Goal: Task Accomplishment & Management: Complete application form

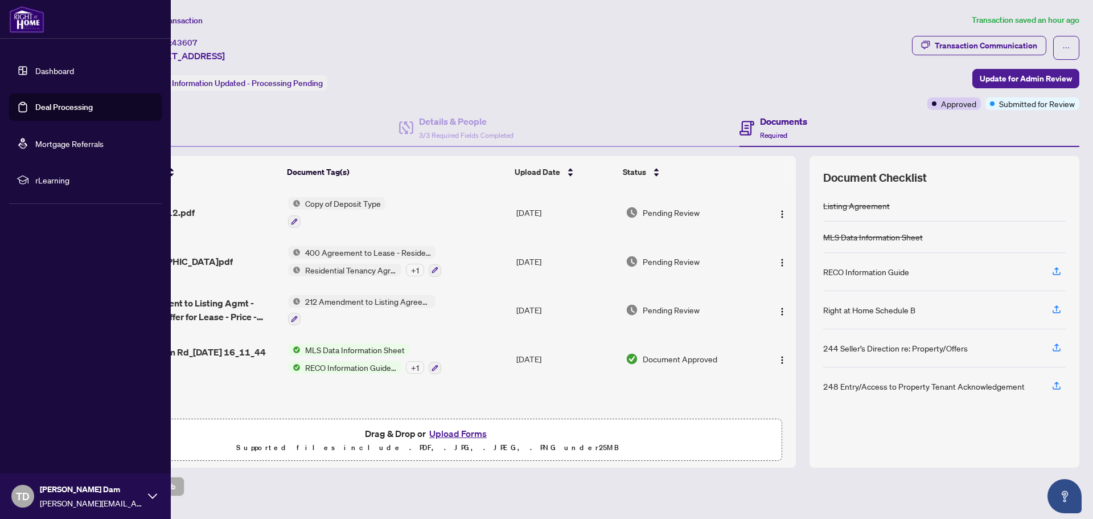
click at [85, 109] on link "Deal Processing" at bounding box center [63, 107] width 57 height 10
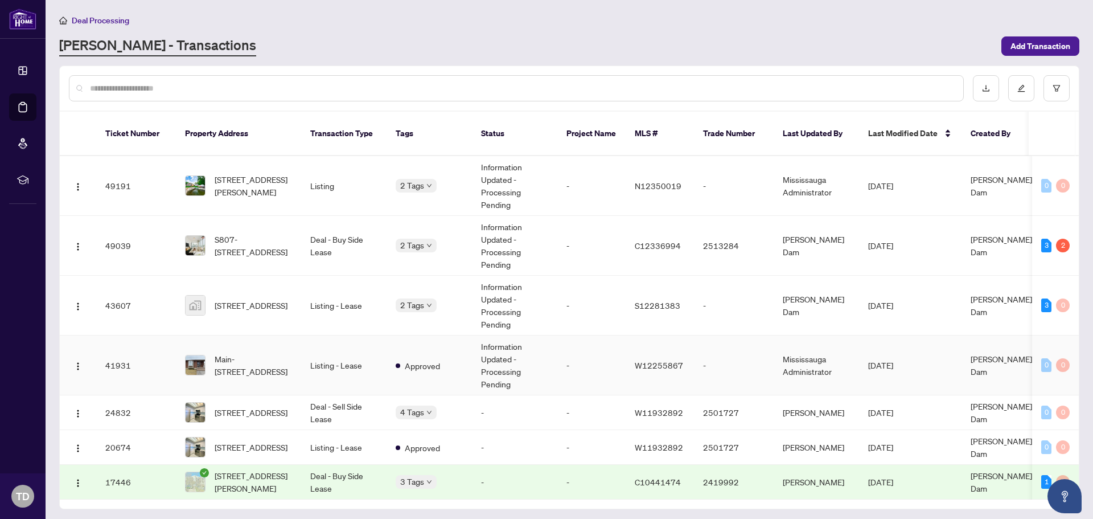
click at [570, 346] on td "-" at bounding box center [591, 365] width 68 height 60
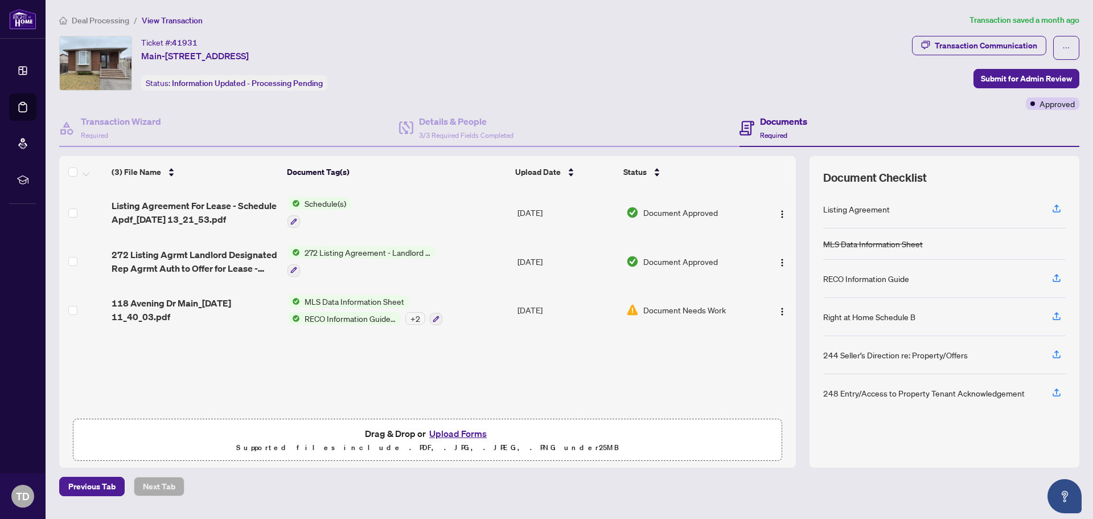
click at [466, 432] on button "Upload Forms" at bounding box center [458, 433] width 64 height 15
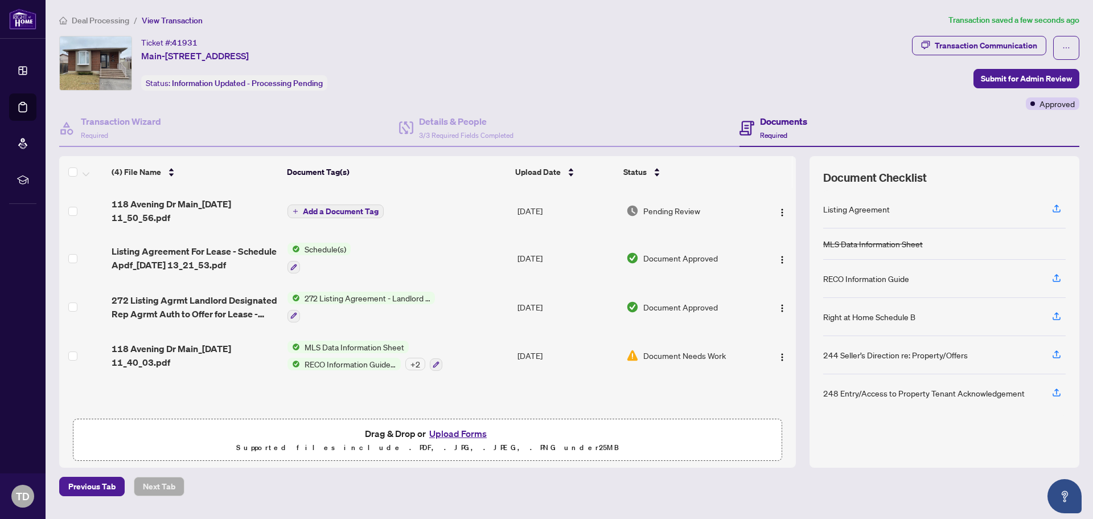
click at [335, 209] on span "Add a Document Tag" at bounding box center [341, 211] width 76 height 8
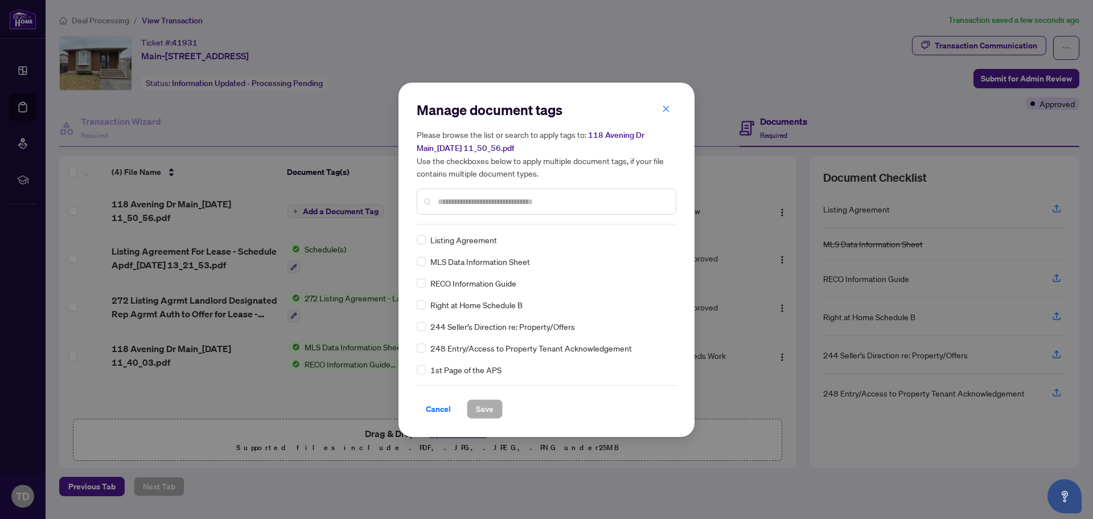
click at [579, 220] on div "Manage document tags Please browse the list or search to apply tags to: 118 Ave…" at bounding box center [547, 163] width 260 height 124
click at [583, 207] on div at bounding box center [547, 201] width 260 height 26
click at [586, 196] on input "text" at bounding box center [552, 201] width 229 height 13
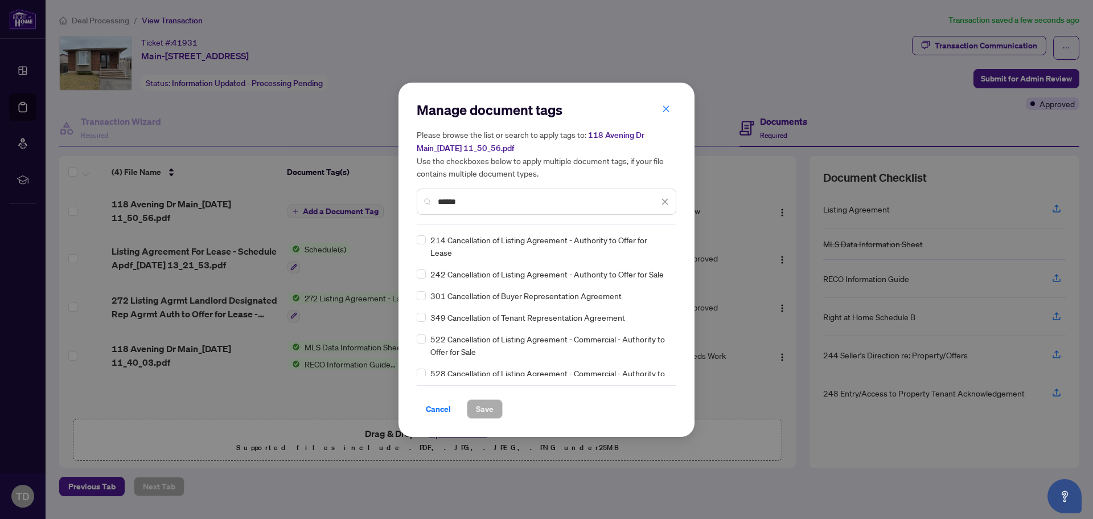
type input "******"
click at [489, 411] on span "Save" at bounding box center [485, 409] width 18 height 18
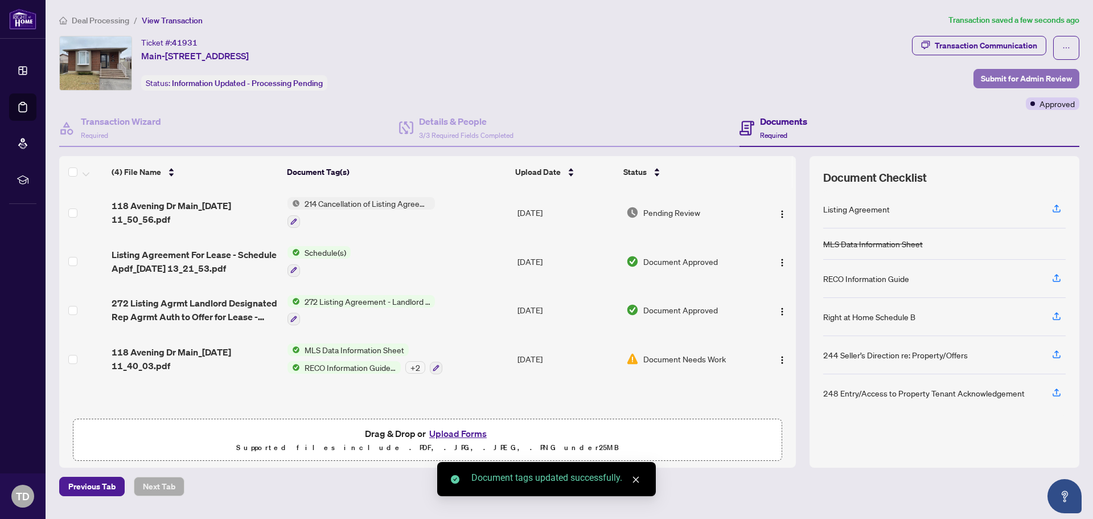
click at [1026, 73] on span "Submit for Admin Review" at bounding box center [1026, 78] width 91 height 18
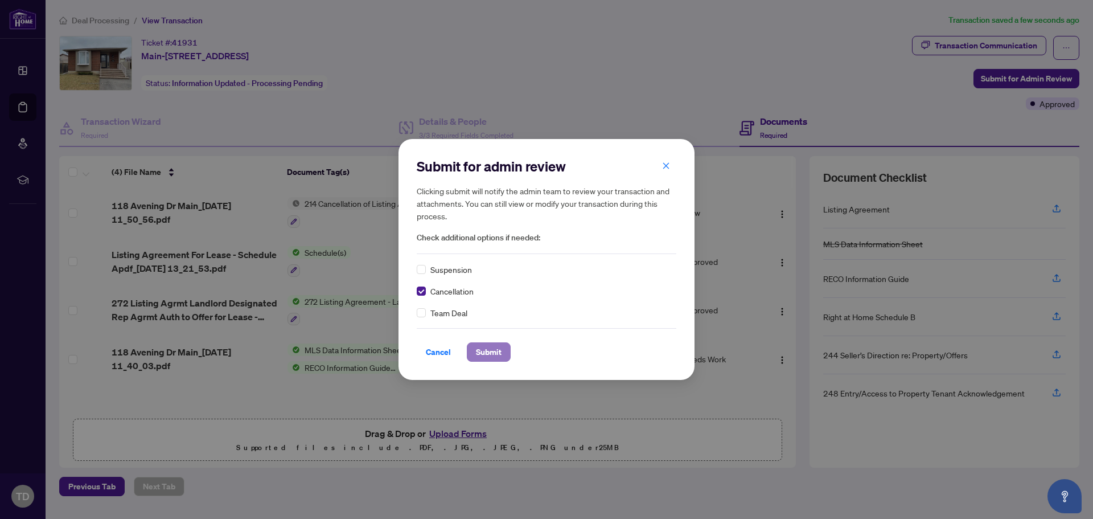
click at [508, 358] on button "Submit" at bounding box center [489, 351] width 44 height 19
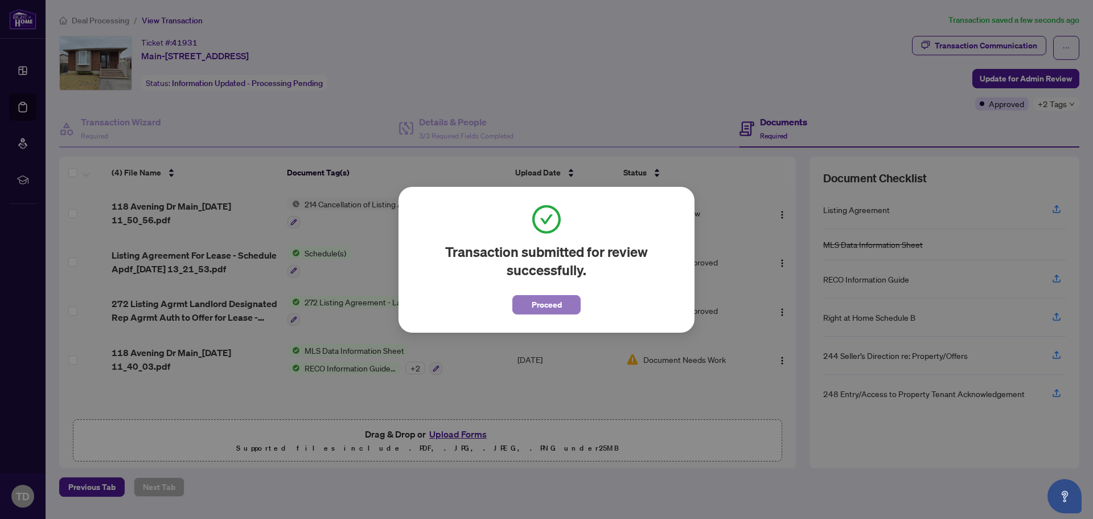
click at [560, 307] on span "Proceed" at bounding box center [547, 304] width 30 height 18
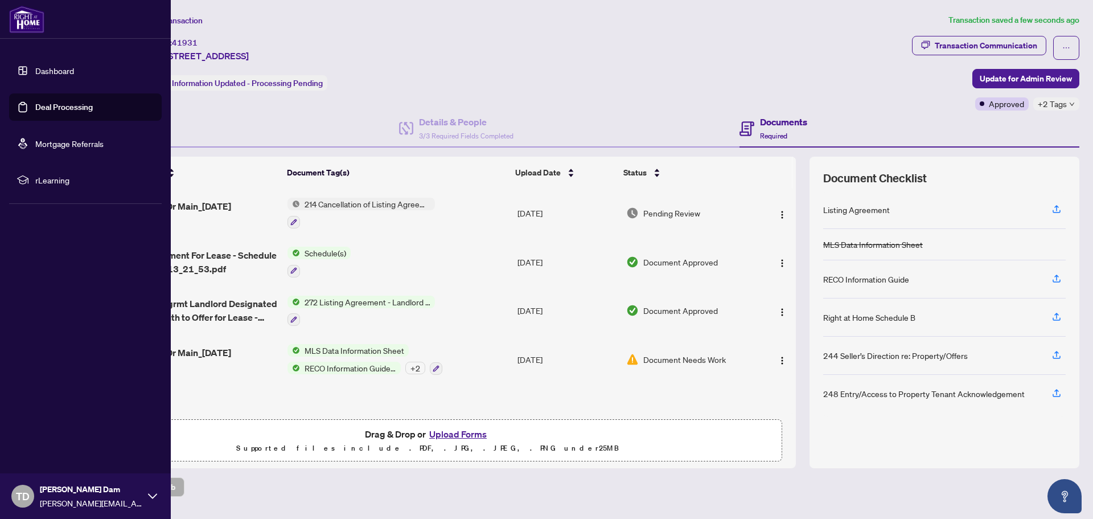
click at [50, 112] on link "Deal Processing" at bounding box center [63, 107] width 57 height 10
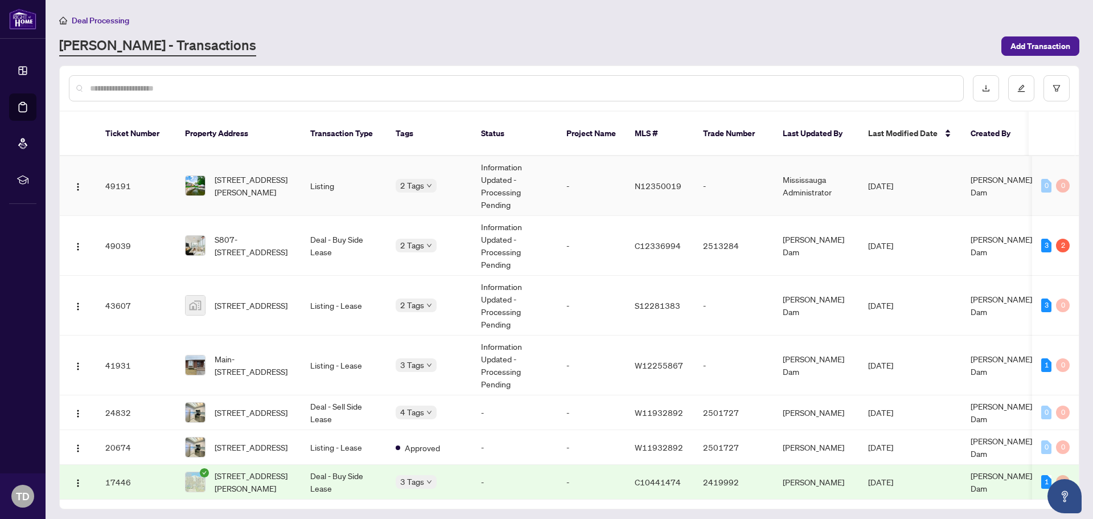
click at [508, 160] on td "Information Updated - Processing Pending" at bounding box center [514, 186] width 85 height 60
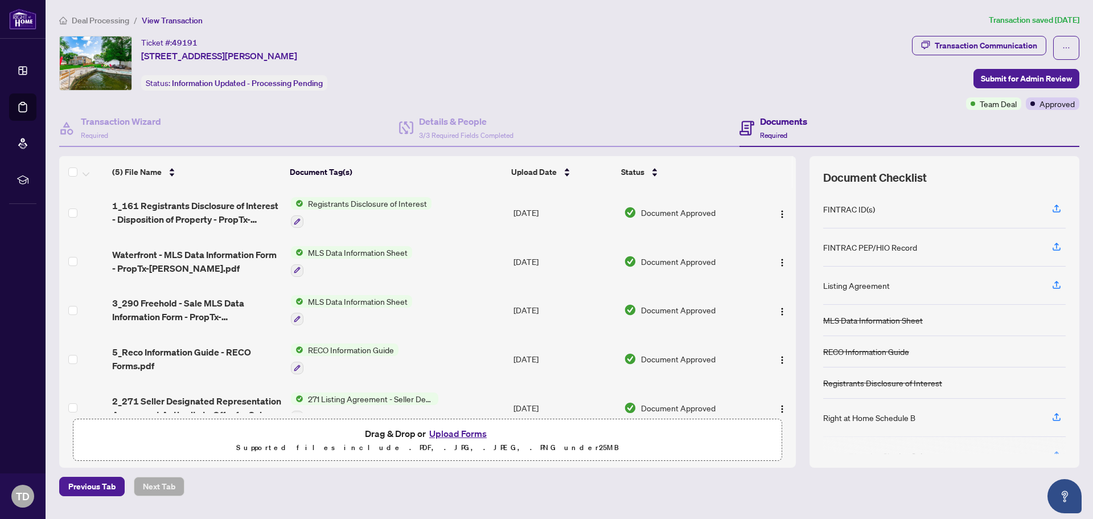
click at [383, 211] on div "Registrants Disclosure of Interest" at bounding box center [361, 212] width 141 height 31
click at [244, 218] on span "1_161 Registrants Disclosure of Interest - Disposition of Property - PropTx-[PE…" at bounding box center [196, 212] width 169 height 27
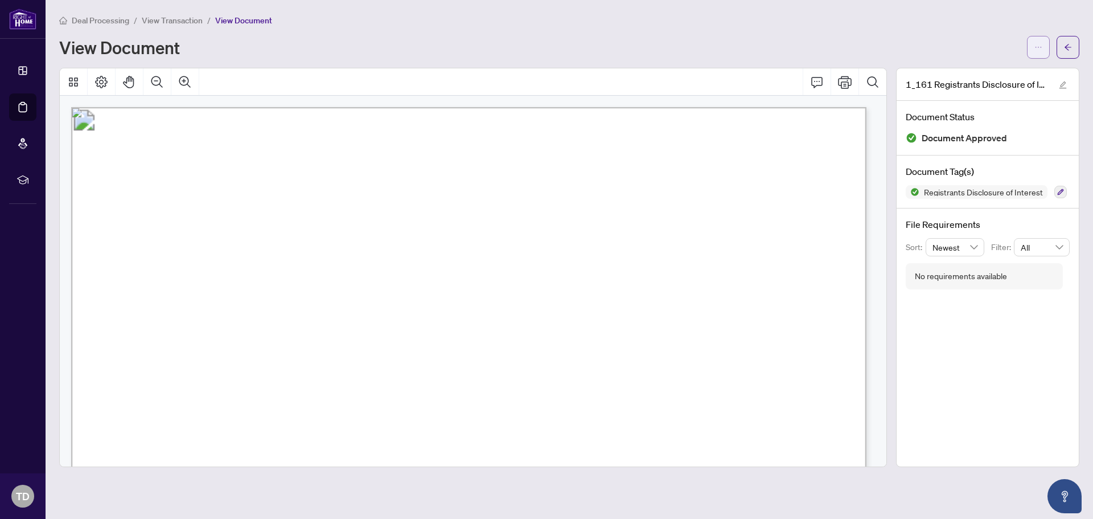
click at [1030, 44] on button "button" at bounding box center [1038, 47] width 23 height 23
click at [997, 75] on span "Download" at bounding box center [997, 71] width 87 height 13
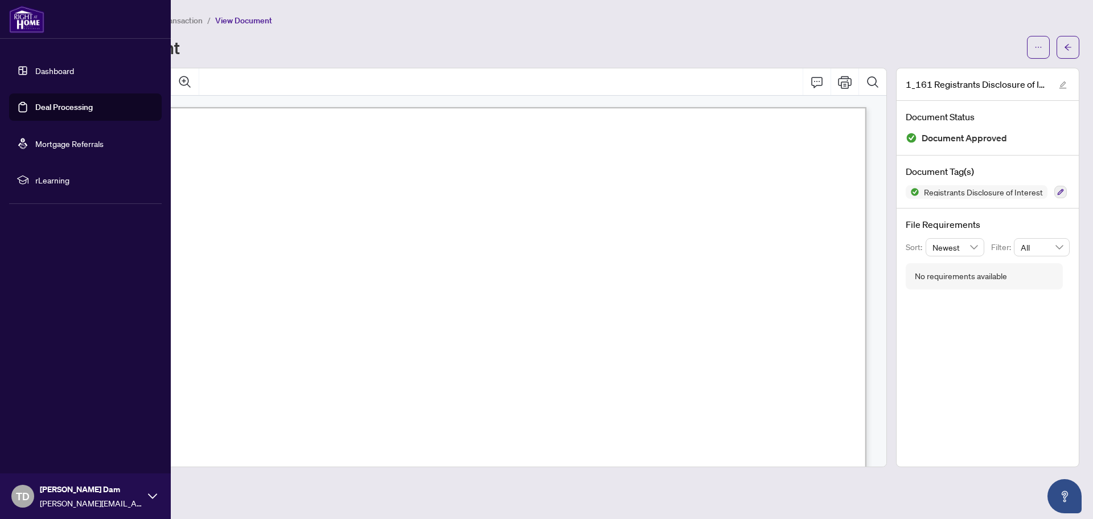
click at [75, 112] on link "Deal Processing" at bounding box center [63, 107] width 57 height 10
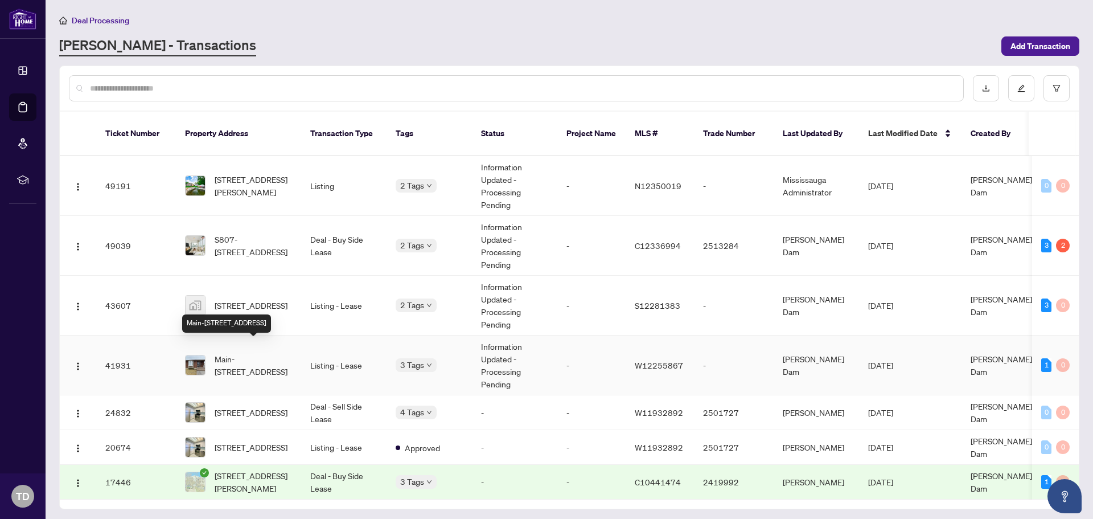
click at [285, 361] on span "Main-[STREET_ADDRESS]" at bounding box center [253, 364] width 77 height 25
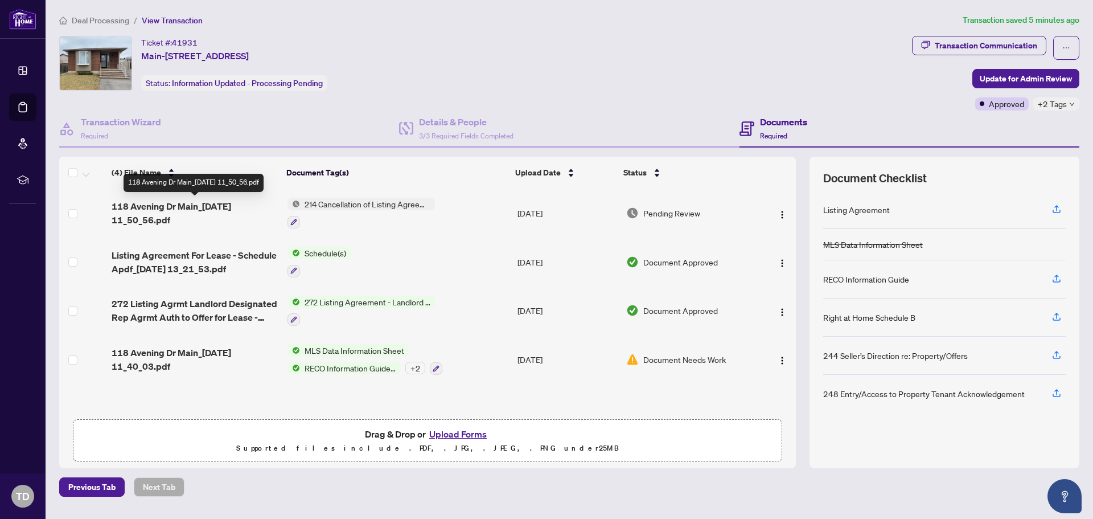
click at [202, 213] on span "118 Avening Dr Main_[DATE] 11_50_56.pdf" at bounding box center [195, 212] width 167 height 27
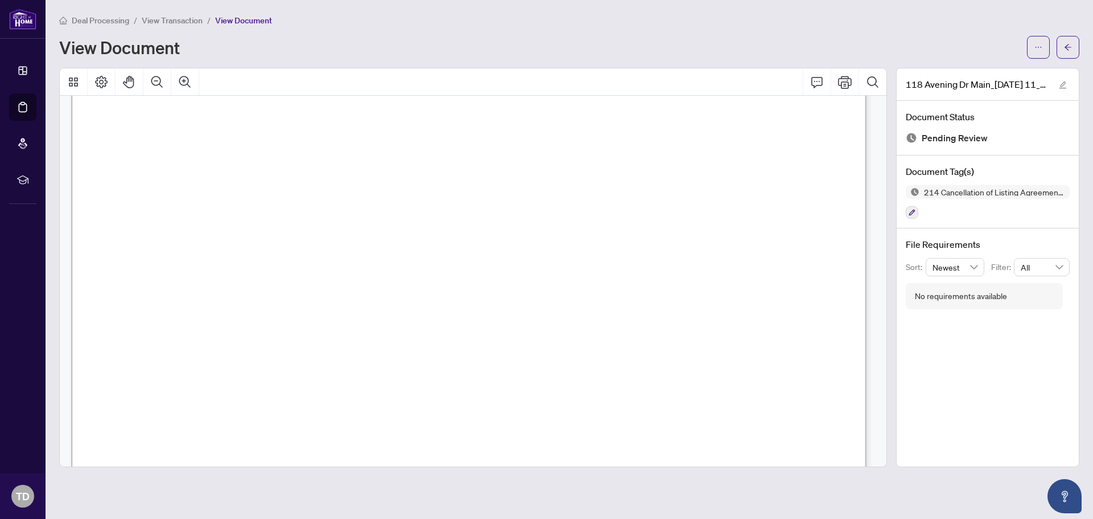
scroll to position [207, 0]
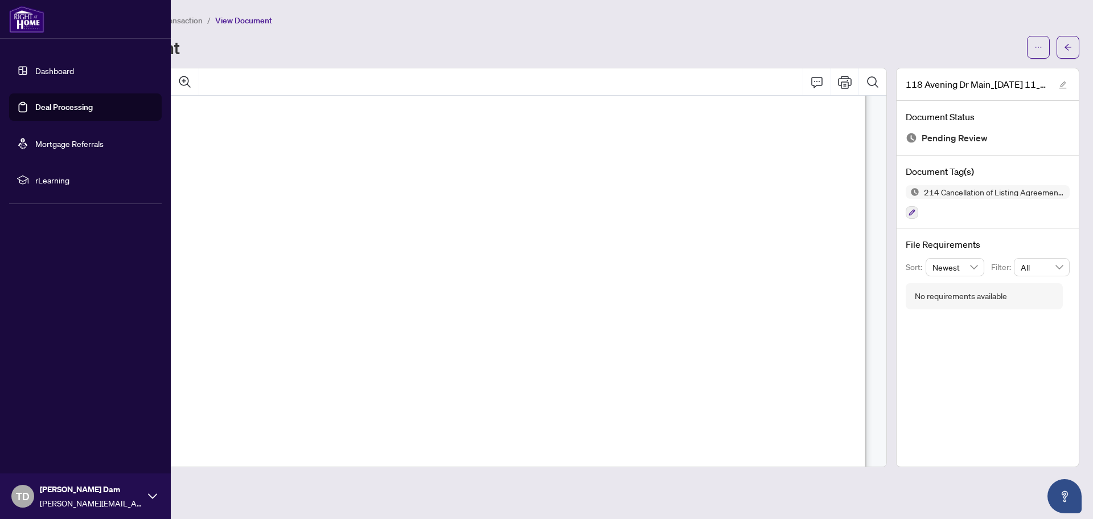
click at [60, 66] on link "Dashboard" at bounding box center [54, 70] width 39 height 10
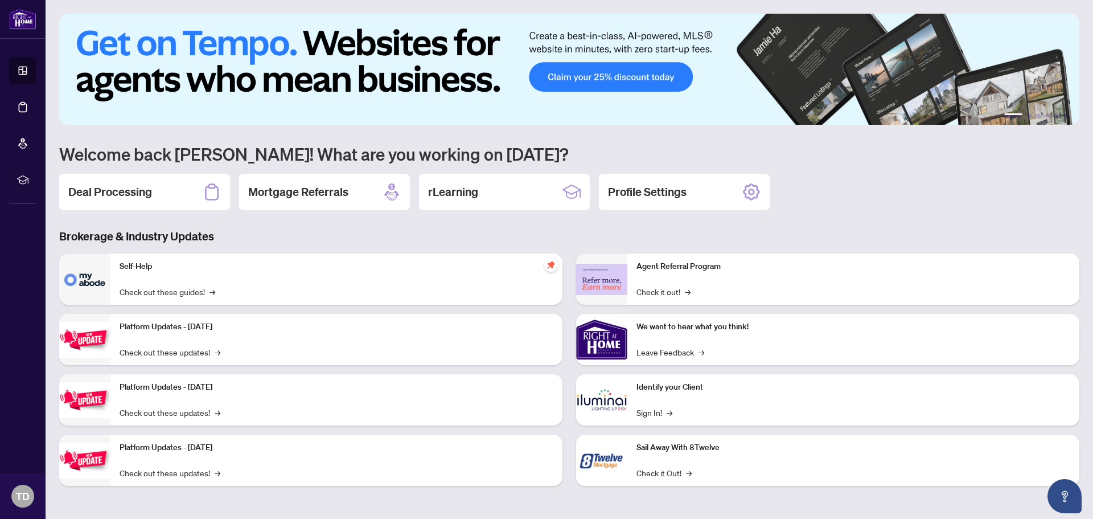
click at [466, 232] on h3 "Brokerage & Industry Updates" at bounding box center [569, 236] width 1020 height 16
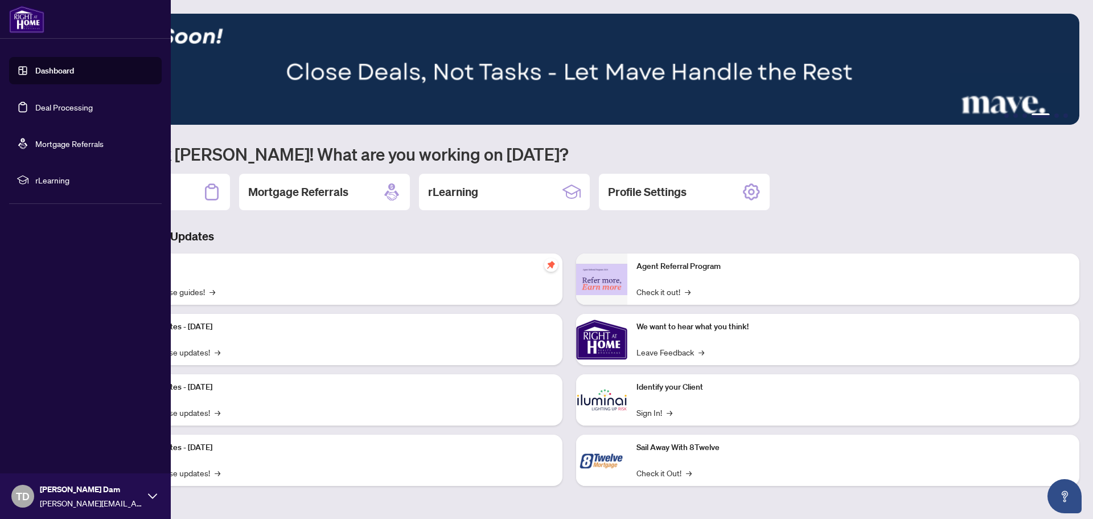
click at [76, 102] on link "Deal Processing" at bounding box center [63, 107] width 57 height 10
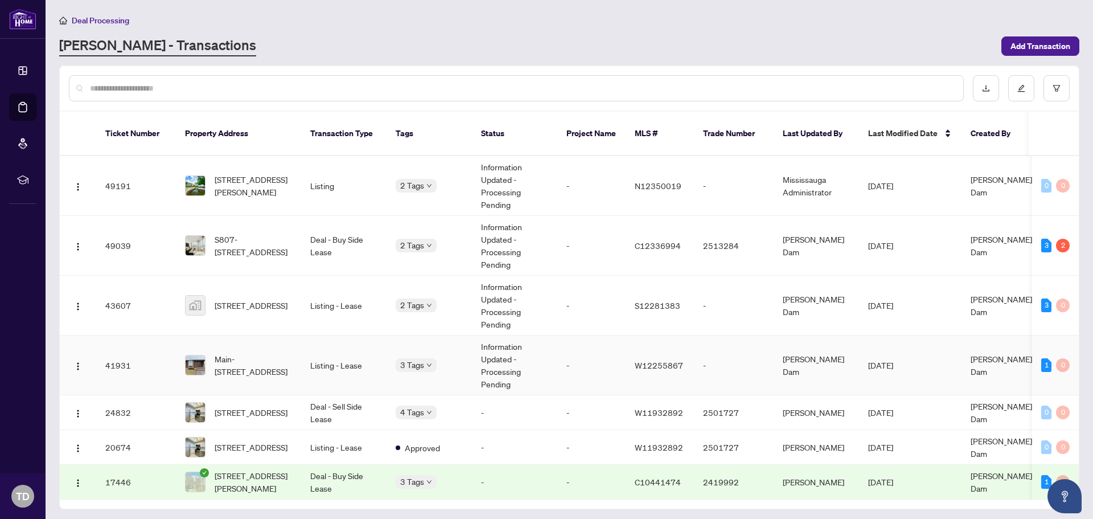
click at [516, 352] on td "Information Updated - Processing Pending" at bounding box center [514, 365] width 85 height 60
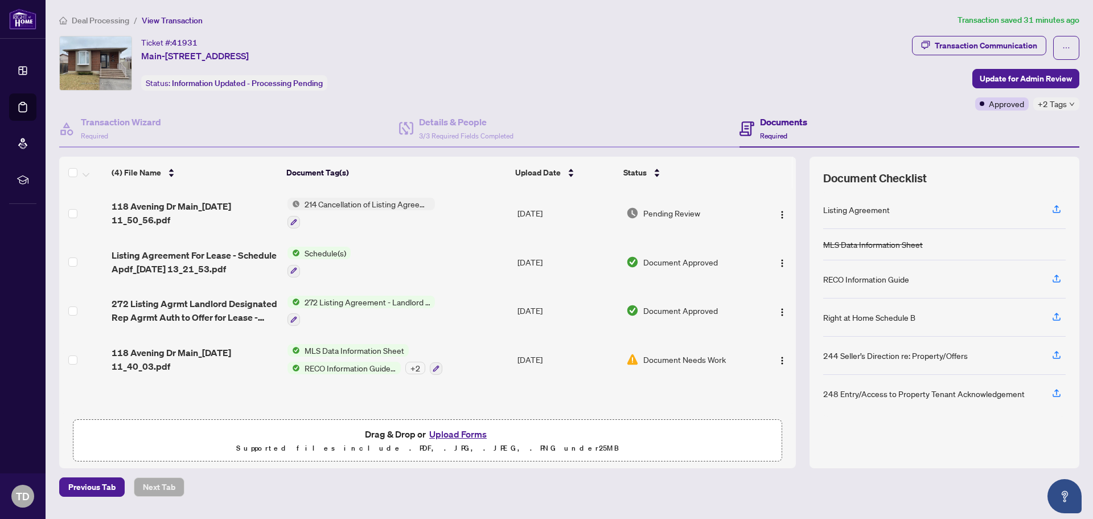
click at [335, 209] on span "214 Cancellation of Listing Agreement - Authority to Offer for Lease" at bounding box center [367, 204] width 135 height 13
click at [247, 270] on span "Listing Agreement For Lease - Schedule Apdf_[DATE] 13_21_53.pdf" at bounding box center [195, 261] width 167 height 27
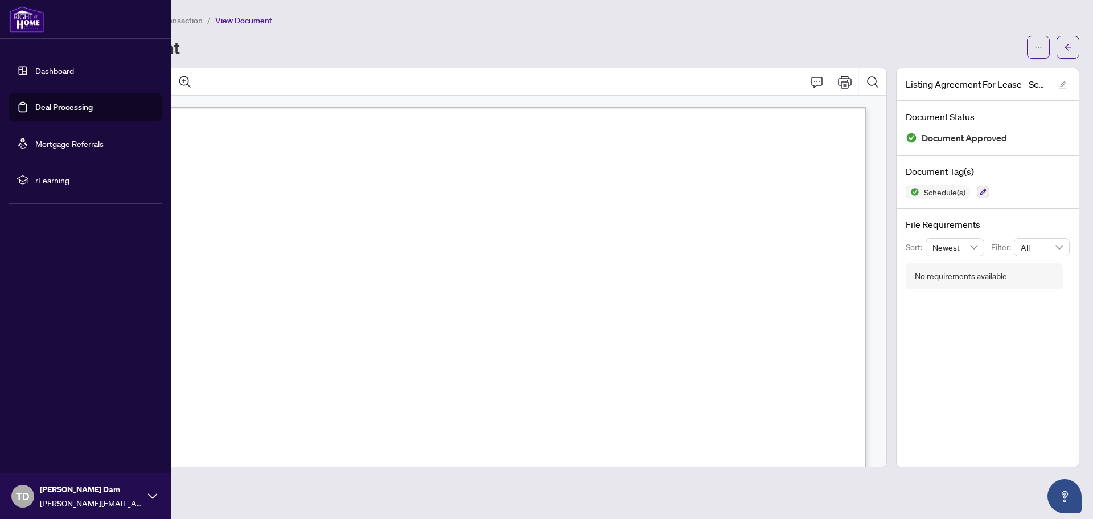
click at [93, 102] on link "Deal Processing" at bounding box center [63, 107] width 57 height 10
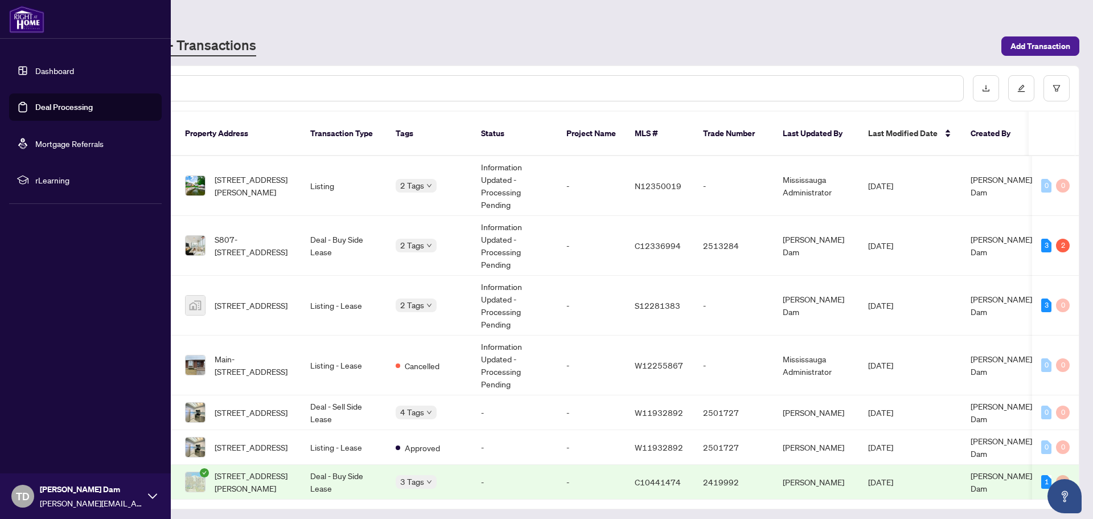
click at [35, 65] on link "Dashboard" at bounding box center [54, 70] width 39 height 10
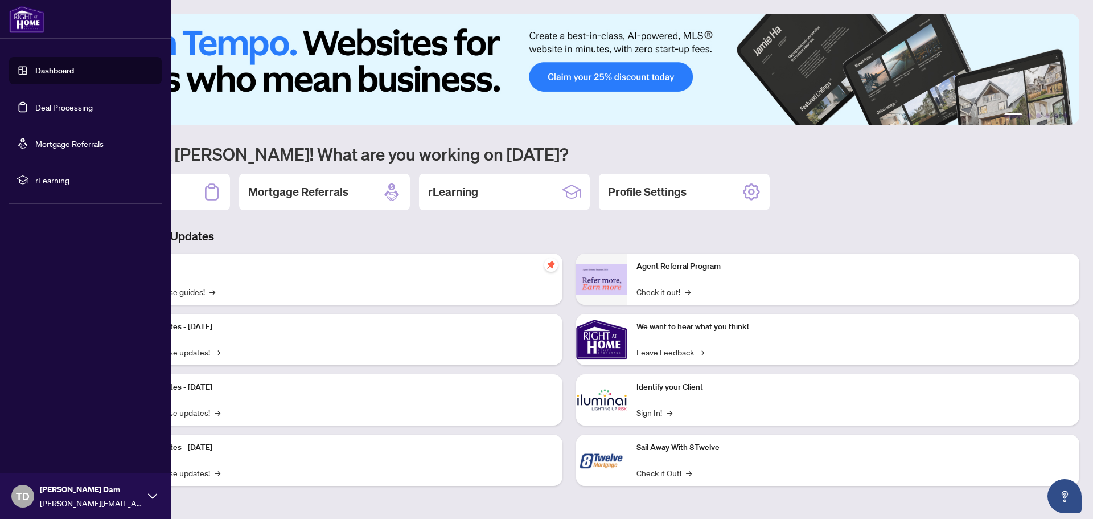
click at [35, 108] on link "Deal Processing" at bounding box center [63, 107] width 57 height 10
